Goal: Answer question/provide support

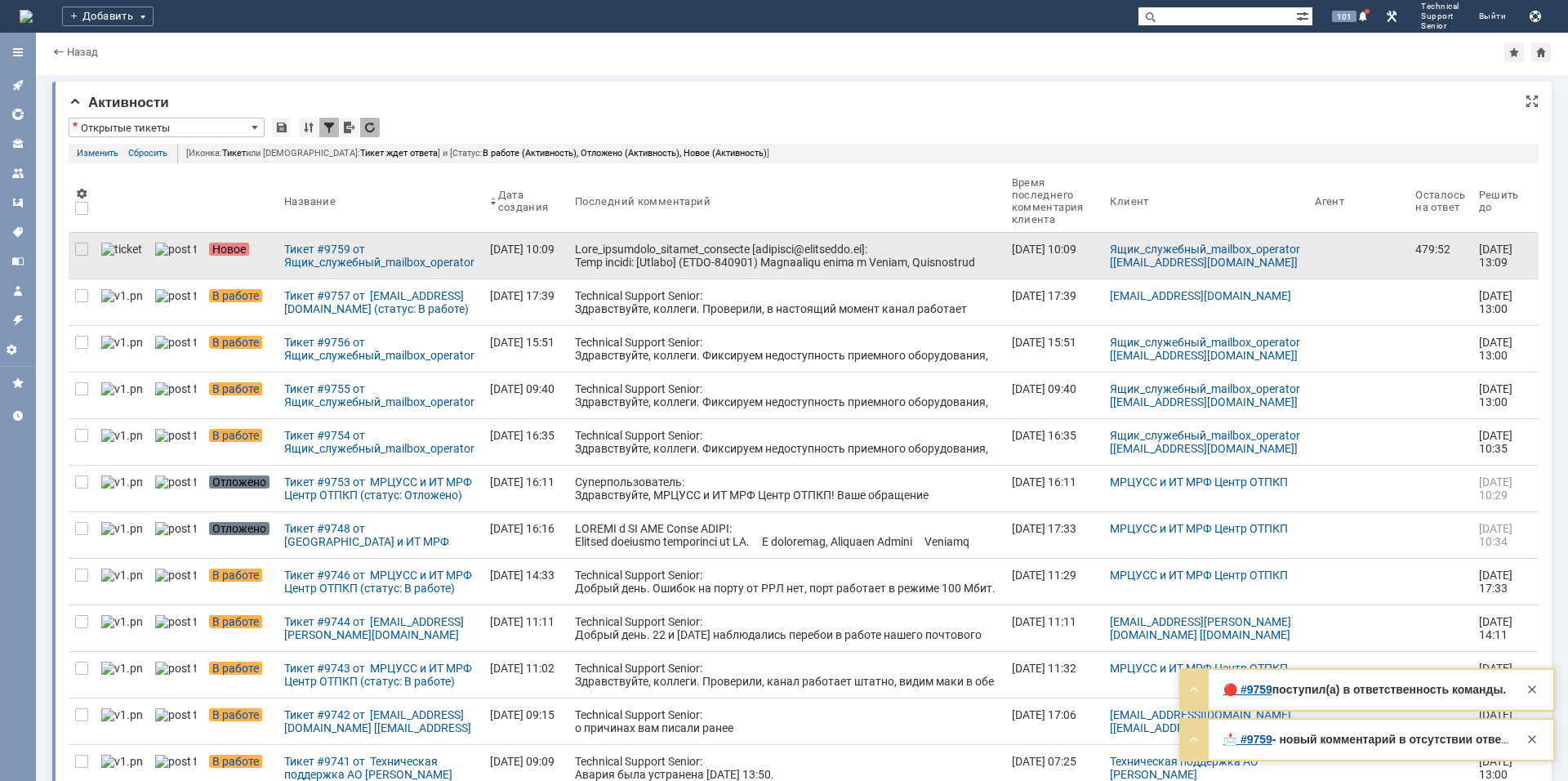
click at [699, 267] on div at bounding box center [786, 307] width 424 height 131
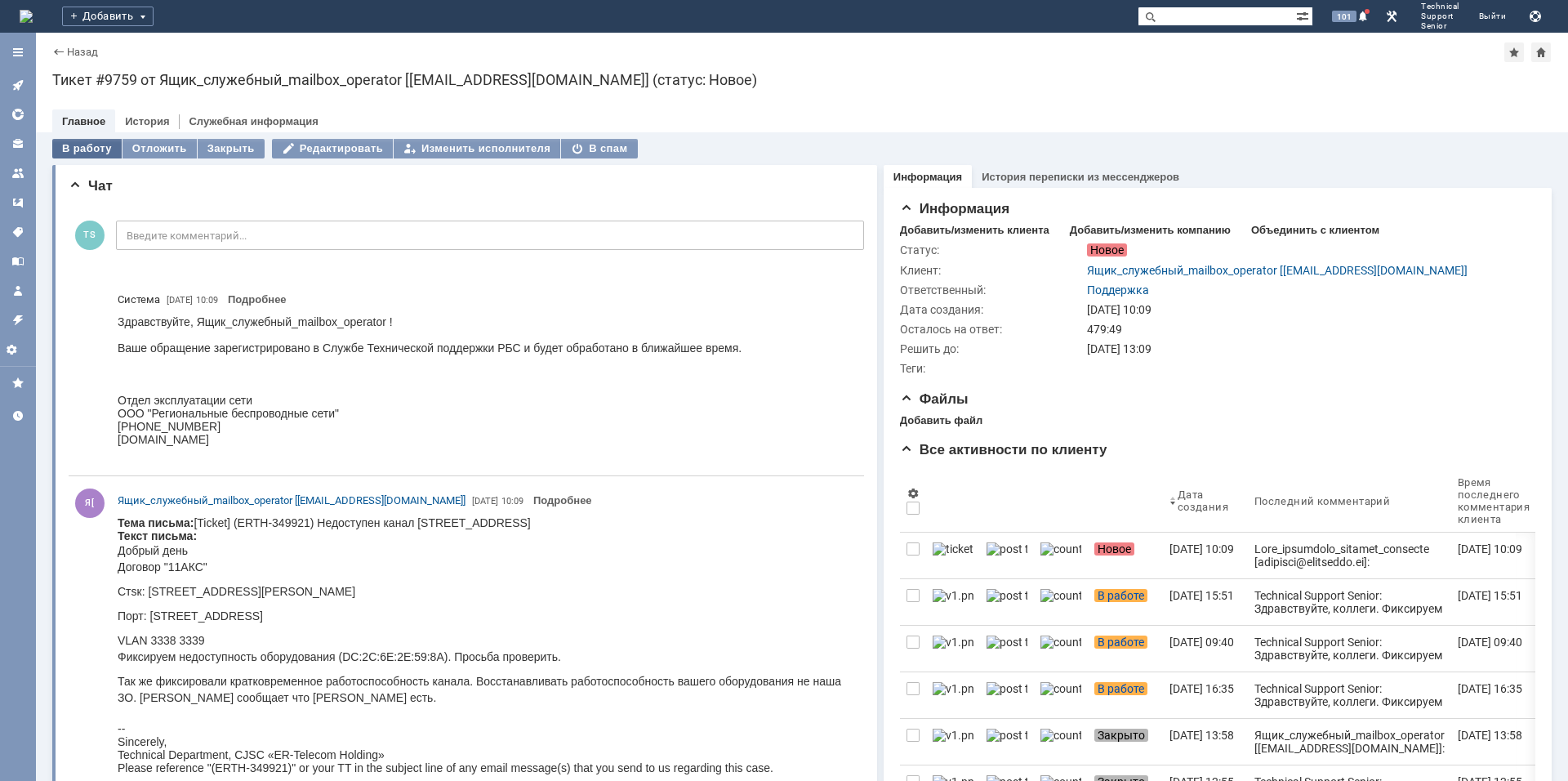
click at [100, 141] on div "В работу" at bounding box center [87, 148] width 70 height 20
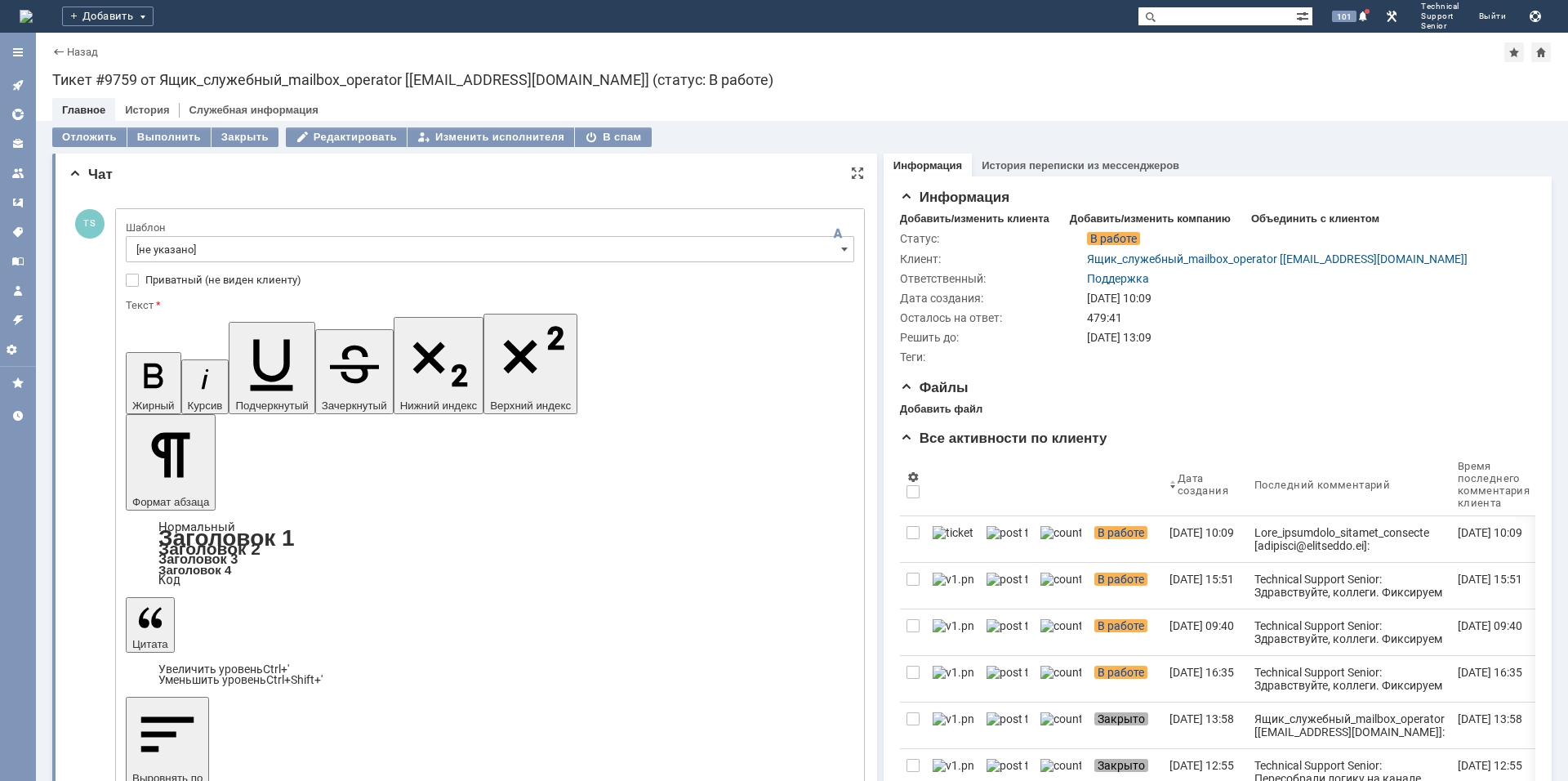
drag, startPoint x: 692, startPoint y: 4731, endPoint x: 567, endPoint y: 4734, distance: 125.0
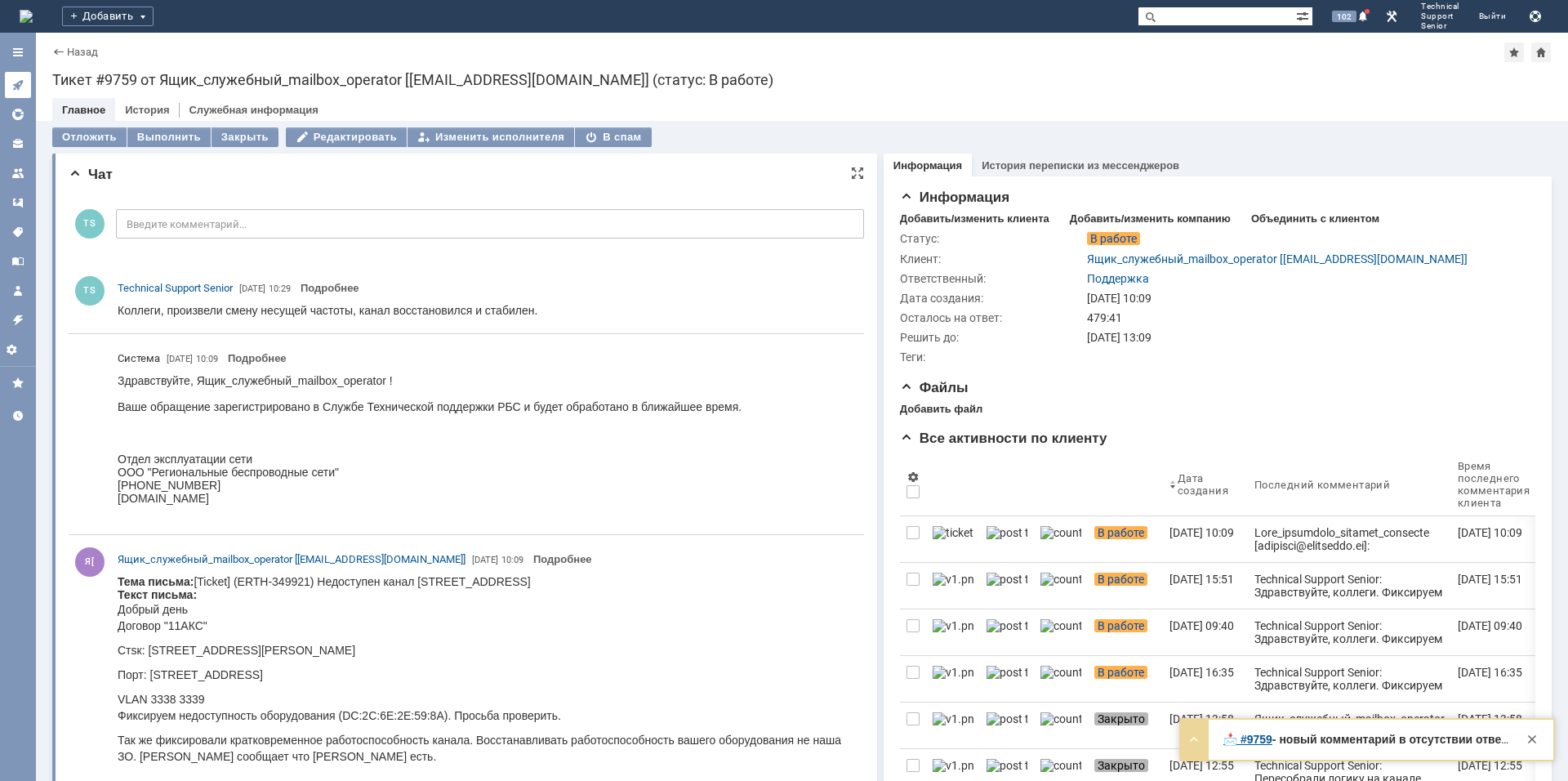
click at [18, 79] on icon at bounding box center [18, 85] width 13 height 13
